Goal: Information Seeking & Learning: Stay updated

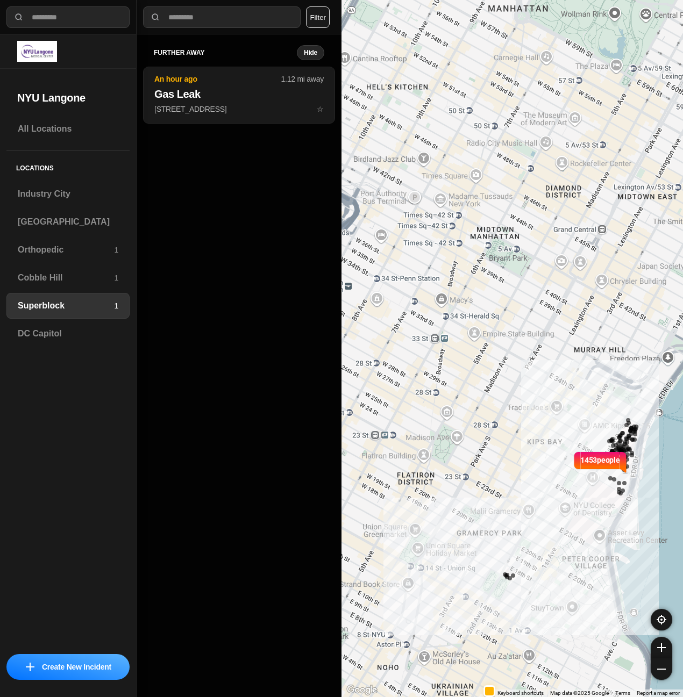
drag, startPoint x: 528, startPoint y: 415, endPoint x: 569, endPoint y: 419, distance: 41.0
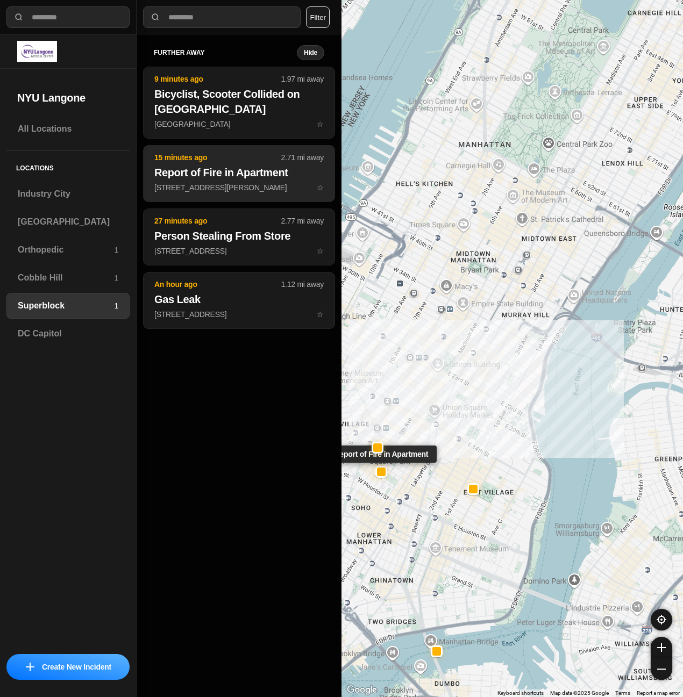
click at [241, 182] on button "15 minutes ago 2.71 mi away Report of Fire in Apartment [STREET_ADDRESS][PERSON…" at bounding box center [239, 173] width 192 height 57
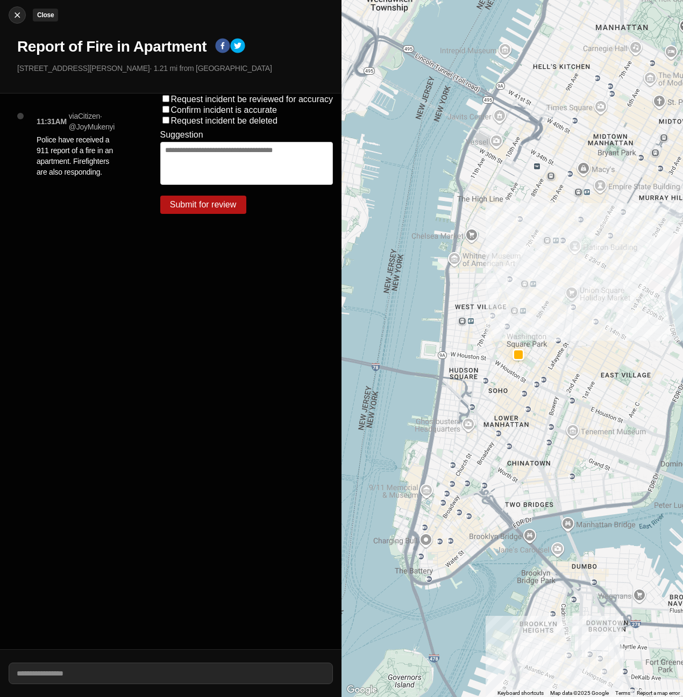
click at [15, 16] on img at bounding box center [17, 15] width 11 height 11
select select "*"
